Goal: Task Accomplishment & Management: Use online tool/utility

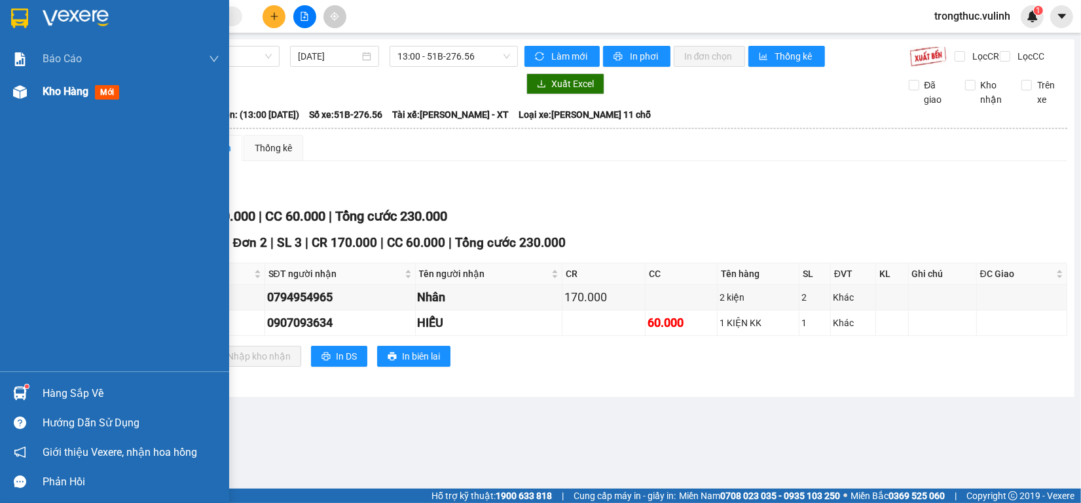
click at [13, 96] on img at bounding box center [20, 92] width 14 height 14
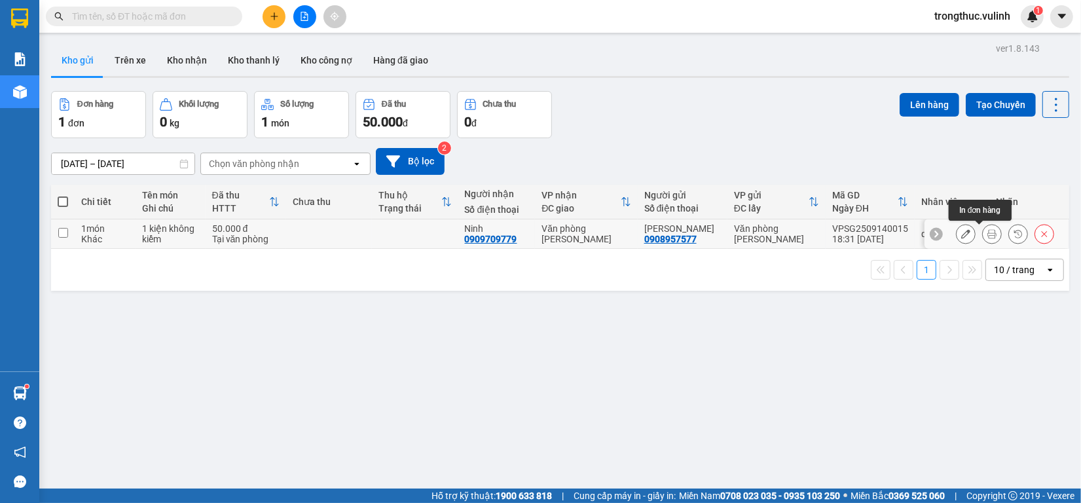
click at [987, 238] on icon at bounding box center [991, 233] width 9 height 9
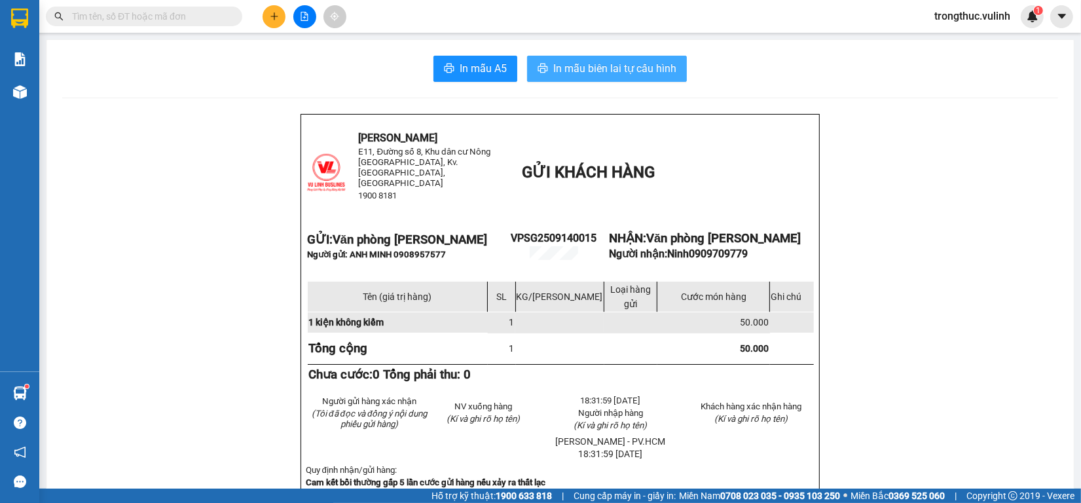
click at [545, 77] on button "In mẫu biên lai tự cấu hình" at bounding box center [607, 69] width 160 height 26
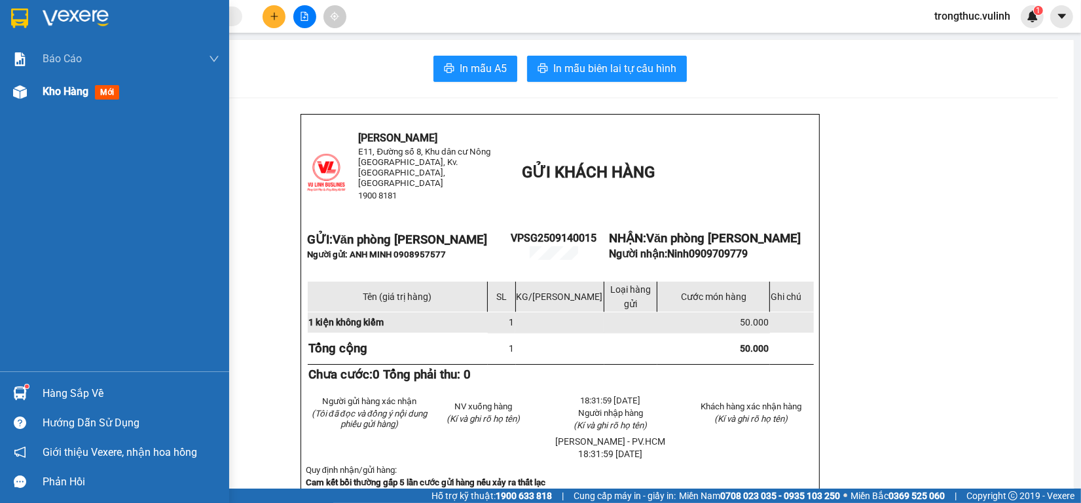
click at [11, 89] on div at bounding box center [20, 92] width 23 height 23
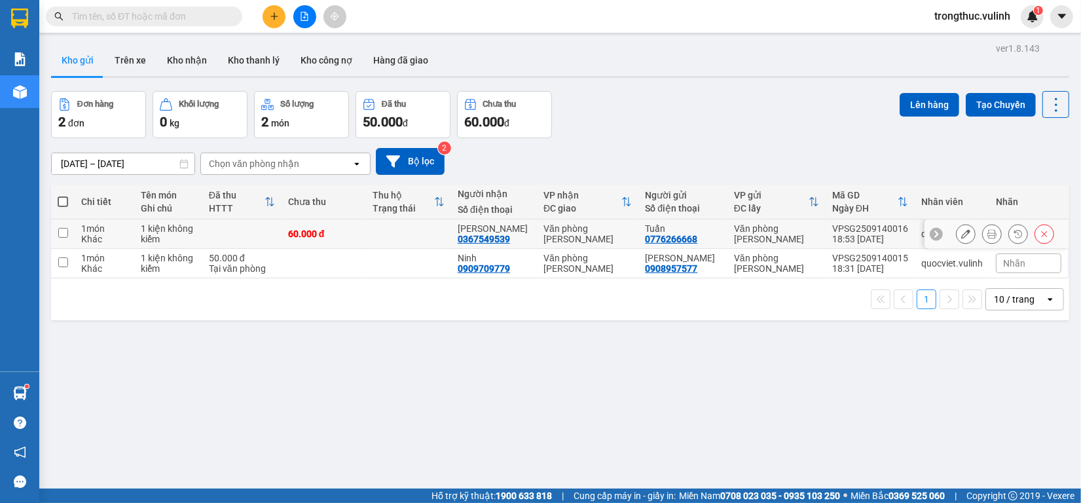
click at [987, 233] on icon at bounding box center [991, 233] width 9 height 9
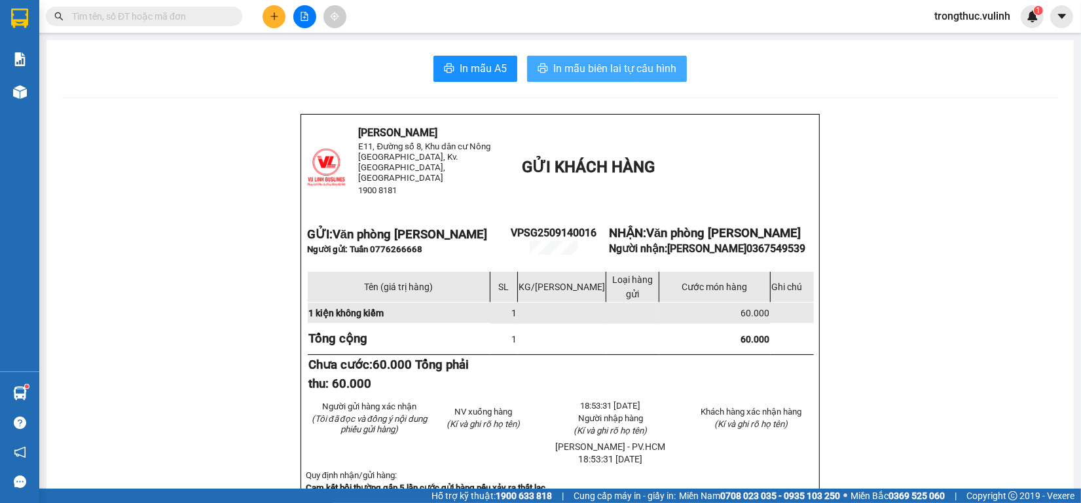
click at [653, 71] on span "In mẫu biên lai tự cấu hình" at bounding box center [614, 68] width 123 height 16
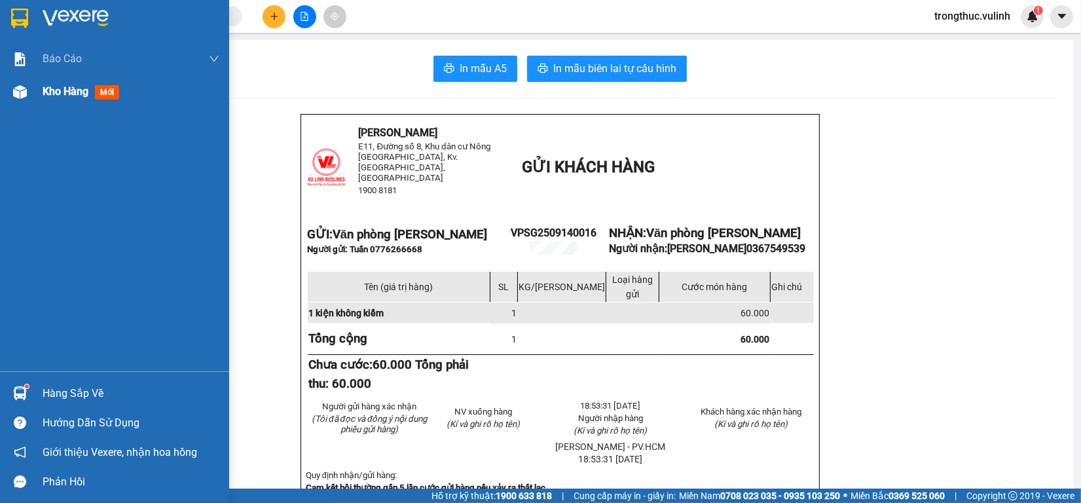
click at [13, 90] on img at bounding box center [20, 92] width 14 height 14
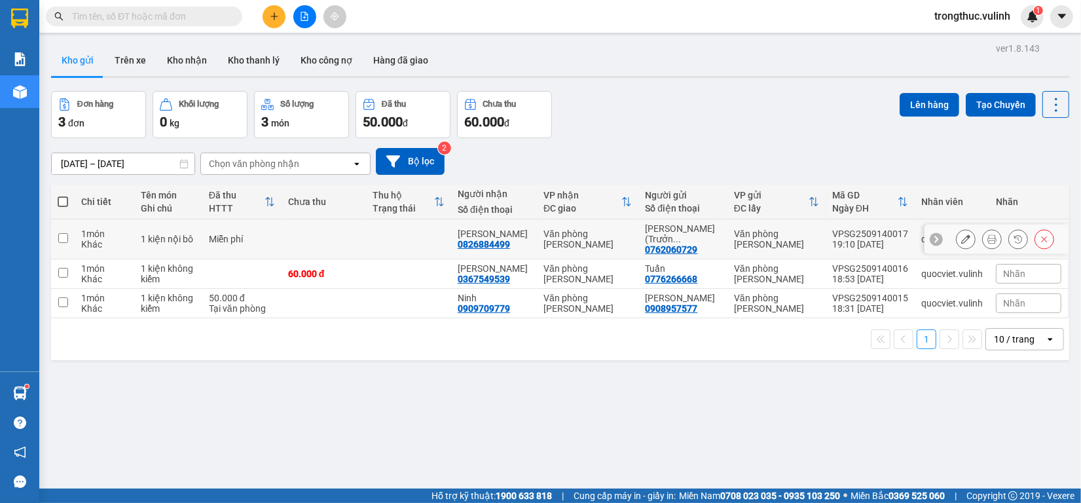
click at [987, 237] on icon at bounding box center [991, 238] width 9 height 9
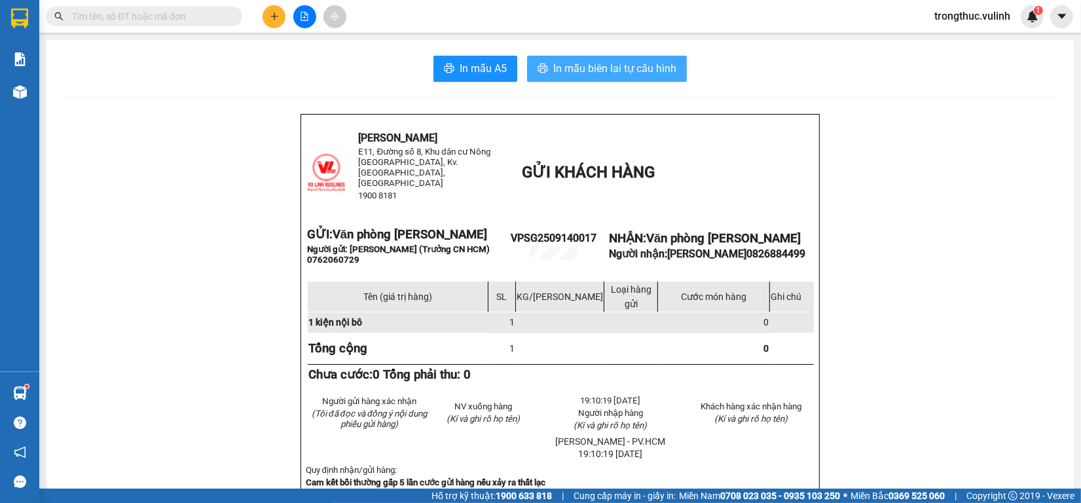
click at [632, 75] on span "In mẫu biên lai tự cấu hình" at bounding box center [614, 68] width 123 height 16
